Goal: Task Accomplishment & Management: Use online tool/utility

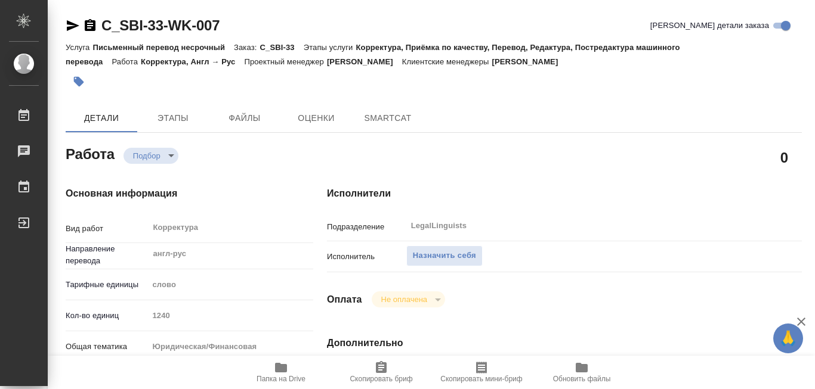
type textarea "x"
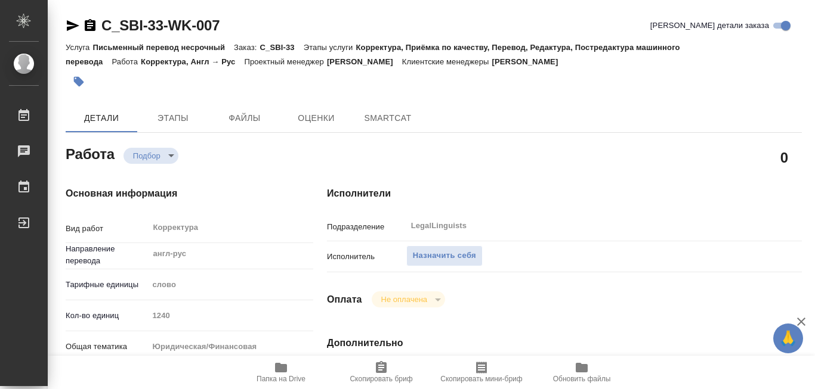
type textarea "x"
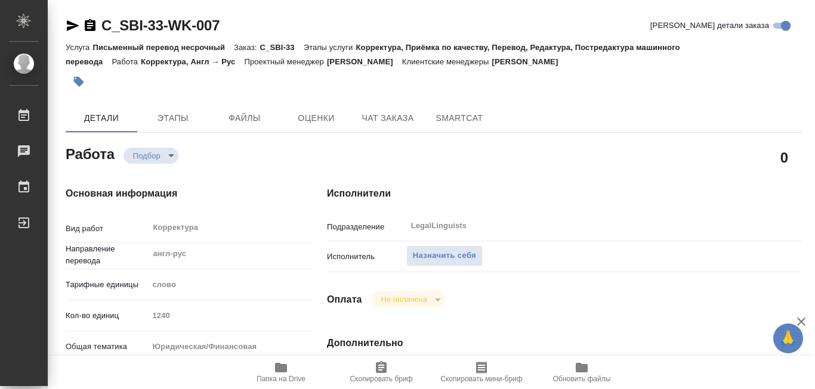
type textarea "x"
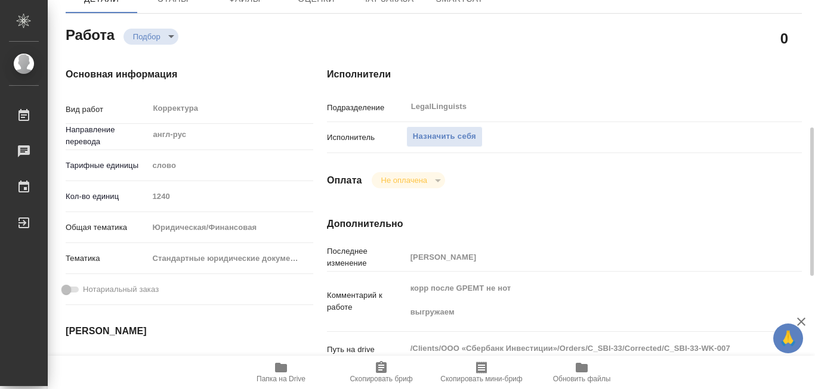
scroll to position [179, 0]
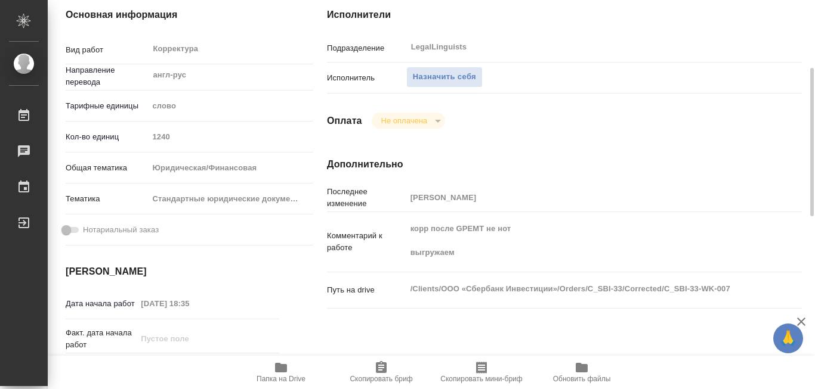
type textarea "x"
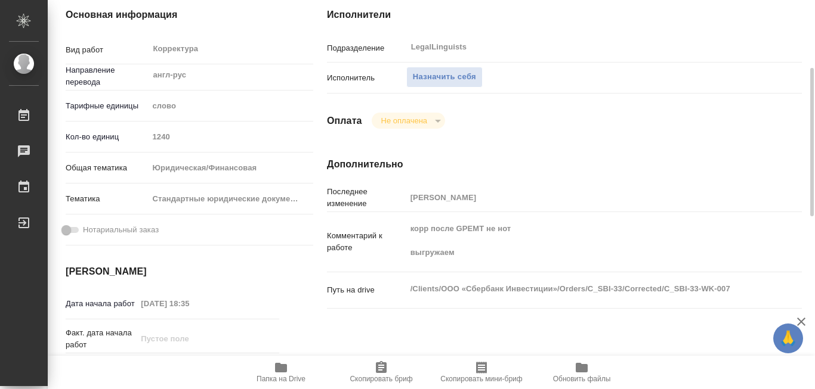
click at [279, 365] on icon "button" at bounding box center [281, 368] width 12 height 10
